Goal: Information Seeking & Learning: Compare options

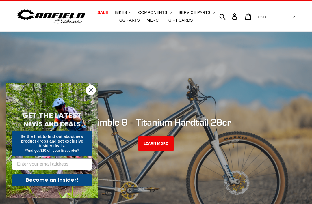
scroll to position [12, 0]
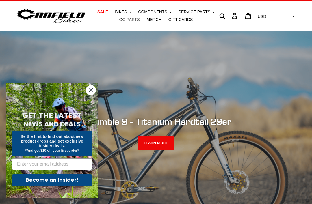
click at [127, 10] on span "BIKES" at bounding box center [121, 12] width 12 height 5
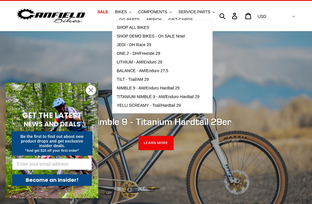
click at [159, 64] on span "LITHIUM - AM/Enduro 29" at bounding box center [139, 62] width 45 height 5
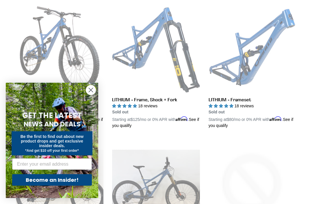
click at [91, 92] on icon "Close dialog" at bounding box center [91, 90] width 4 height 4
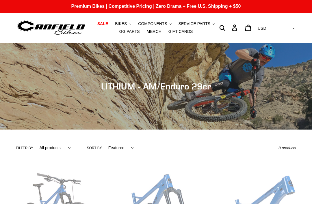
click at [126, 21] on button "BIKES .cls-1{fill:#231f20}" at bounding box center [123, 24] width 22 height 8
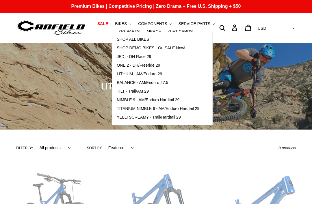
click at [151, 63] on span "ONE.2 - DH/Freeride 29" at bounding box center [138, 65] width 43 height 5
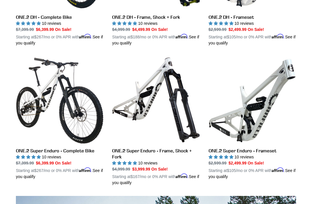
scroll to position [250, 0]
click at [79, 149] on link "ONE.2 Super Enduro - Complete Bike" at bounding box center [60, 118] width 88 height 124
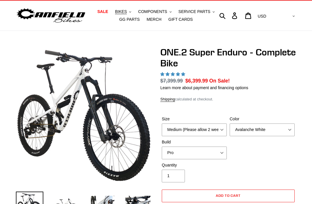
scroll to position [17, 0]
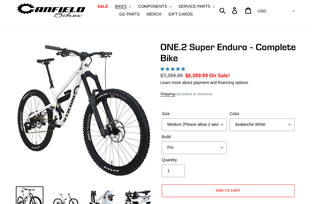
select select "highest-rating"
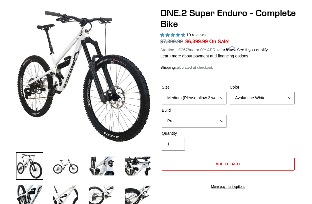
scroll to position [55, 0]
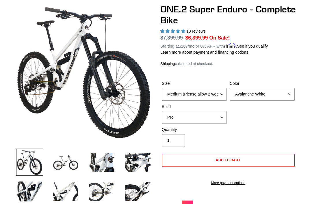
click at [219, 85] on label "Size" at bounding box center [194, 84] width 65 height 6
click at [219, 88] on select "Medium (Please allow 2 weeks for delivery) Large (Sold Out)" at bounding box center [194, 94] width 65 height 13
click at [214, 91] on select "Medium (Please allow 2 weeks for delivery) Large (Sold Out)" at bounding box center [194, 94] width 65 height 13
click at [223, 92] on select "Medium (Please allow 2 weeks for delivery) Large (Sold Out)" at bounding box center [194, 94] width 65 height 13
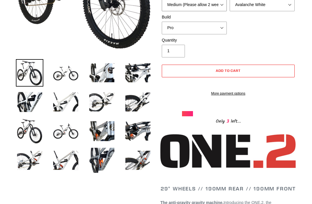
scroll to position [0, 0]
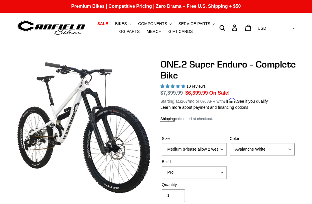
click at [126, 21] on button "BIKES .cls-1{fill:#231f20}" at bounding box center [123, 24] width 22 height 8
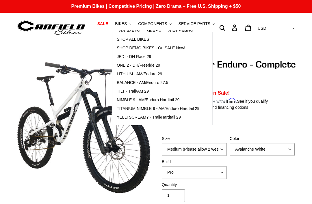
click at [162, 80] on span "BALANCE - AM/Enduro 27.5" at bounding box center [142, 82] width 51 height 5
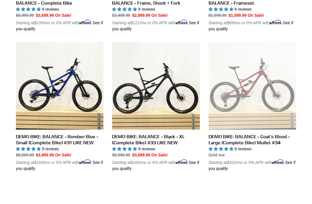
scroll to position [265, 0]
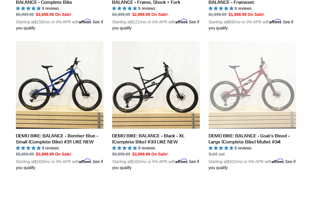
click at [172, 136] on link "DEMO BIKE: BALANCE - Black - XL (Complete Bike) #33 LIKE NEW" at bounding box center [156, 106] width 88 height 130
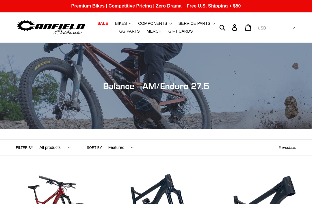
scroll to position [0, 0]
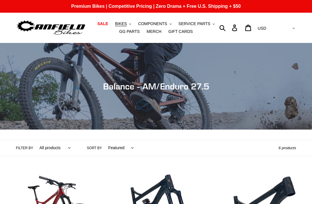
click at [127, 21] on button "BIKES .cls-1{fill:#231f20}" at bounding box center [123, 24] width 22 height 8
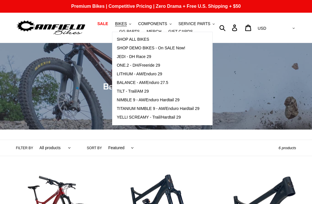
click at [146, 57] on span "JEDI - DH Race 29" at bounding box center [134, 56] width 34 height 5
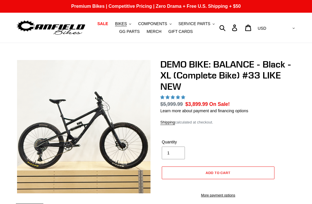
select select "highest-rating"
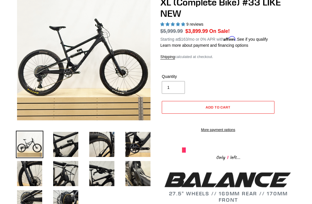
scroll to position [73, 0]
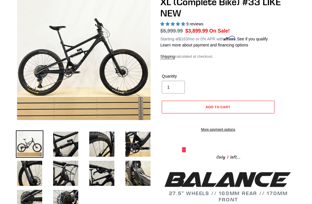
click at [75, 144] on img at bounding box center [65, 144] width 27 height 27
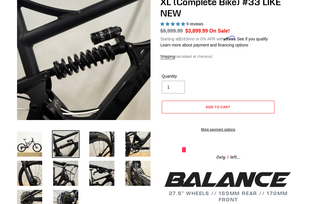
click at [102, 147] on img at bounding box center [101, 144] width 27 height 27
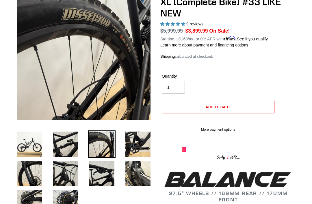
click at [140, 157] on img at bounding box center [137, 144] width 27 height 27
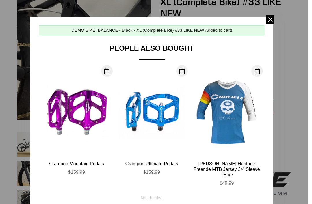
click at [108, 172] on div "$159.99" at bounding box center [76, 172] width 66 height 5
click at [270, 20] on span at bounding box center [270, 19] width 9 height 9
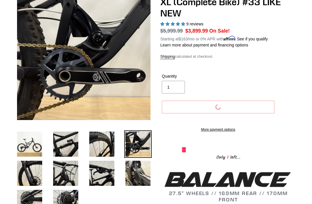
click at [71, 166] on img at bounding box center [65, 173] width 27 height 27
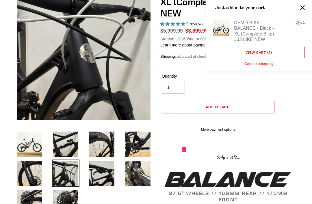
click at [66, 191] on img at bounding box center [65, 202] width 27 height 27
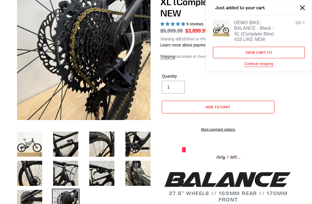
click at [37, 204] on img at bounding box center [29, 202] width 27 height 27
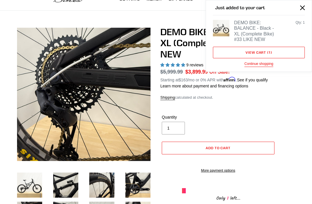
scroll to position [33, 0]
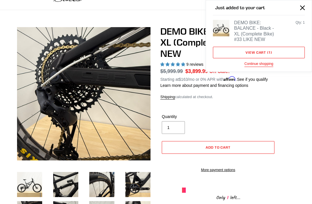
click at [299, 10] on button "Close" at bounding box center [302, 7] width 13 height 13
click at [300, 8] on button "Close" at bounding box center [302, 7] width 13 height 13
click at [308, 8] on button "Close" at bounding box center [302, 7] width 13 height 13
click at [307, 5] on button "Close" at bounding box center [302, 7] width 13 height 13
click at [308, 3] on button "Close" at bounding box center [302, 7] width 13 height 13
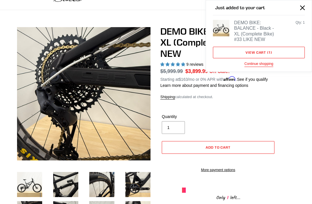
scroll to position [0, 0]
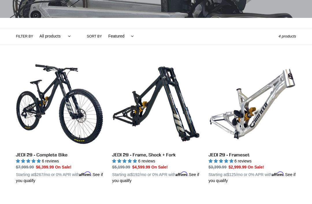
scroll to position [112, 0]
click at [56, 160] on link "JEDI 29 - Complete Bike" at bounding box center [60, 122] width 88 height 124
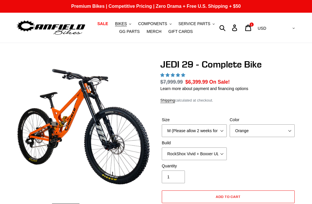
select select "highest-rating"
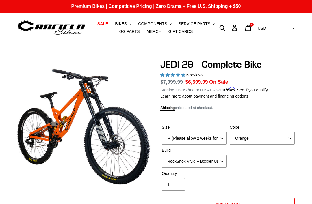
click at [127, 23] on span "BIKES" at bounding box center [121, 23] width 12 height 5
